Goal: Find specific page/section: Find specific page/section

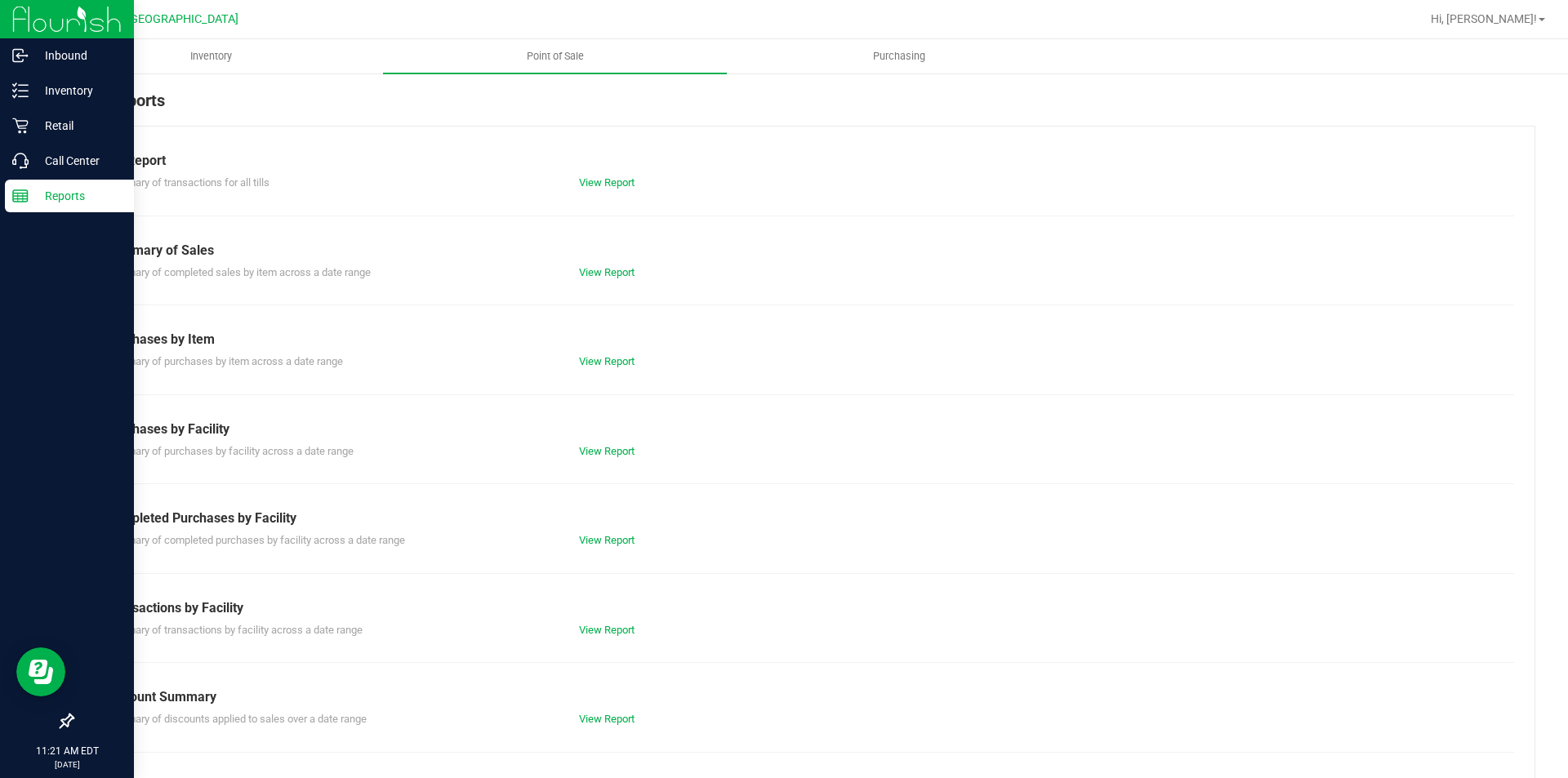
click at [68, 203] on p "Reports" at bounding box center [77, 195] width 98 height 19
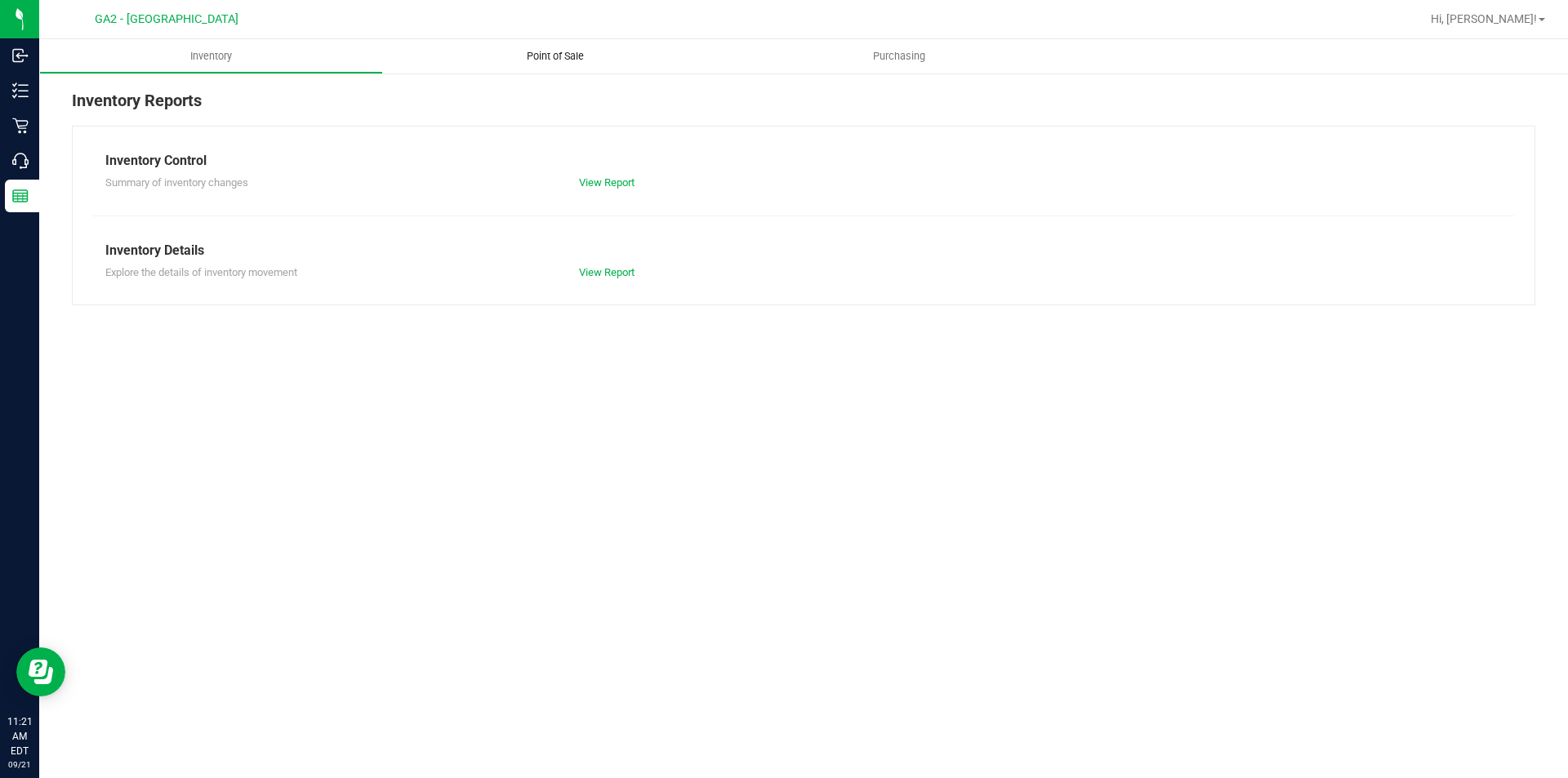
click at [535, 56] on span "Point of Sale" at bounding box center [555, 56] width 101 height 15
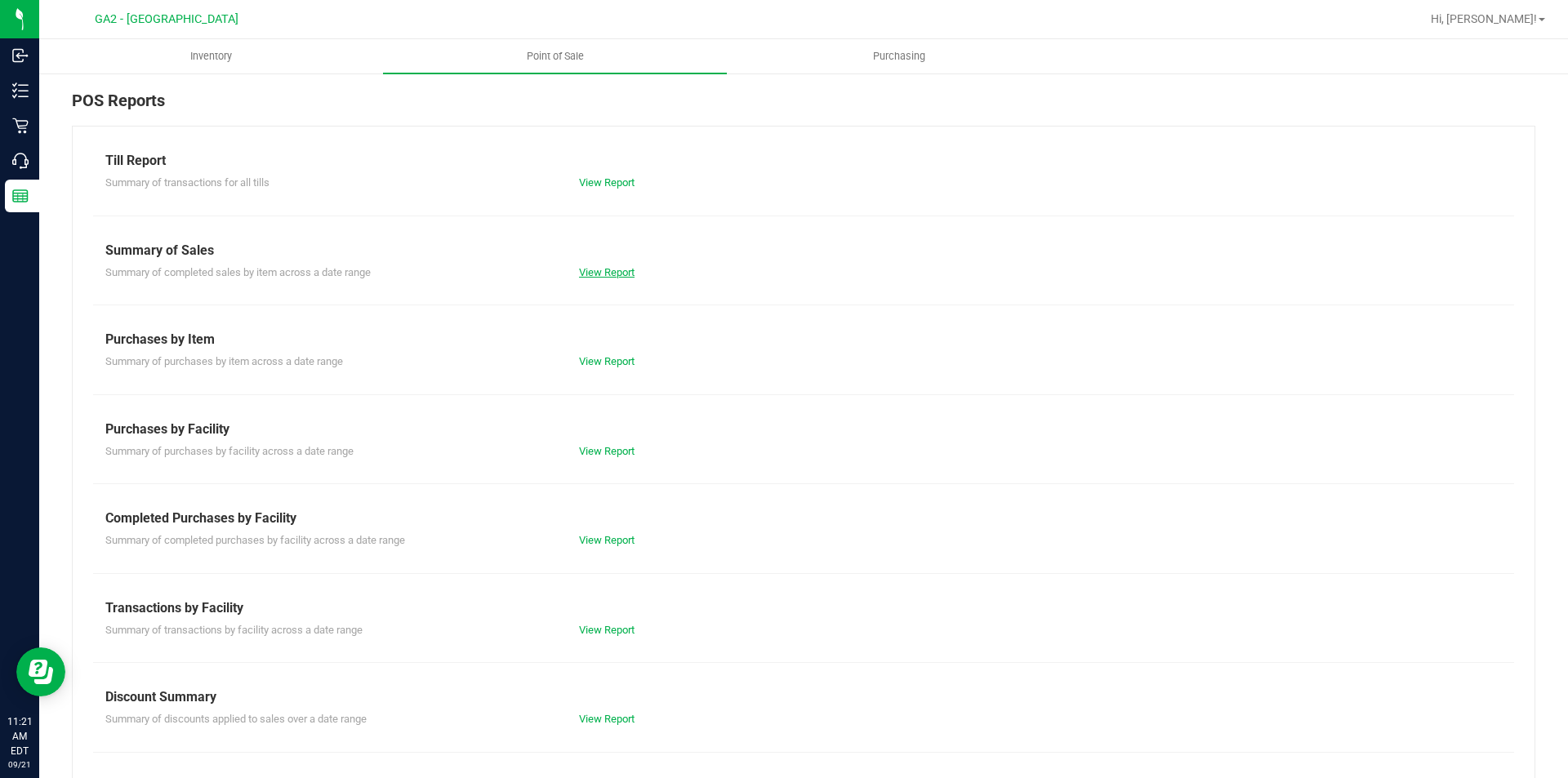
click at [613, 272] on link "View Report" at bounding box center [606, 271] width 56 height 12
